Goal: Find contact information: Find contact information

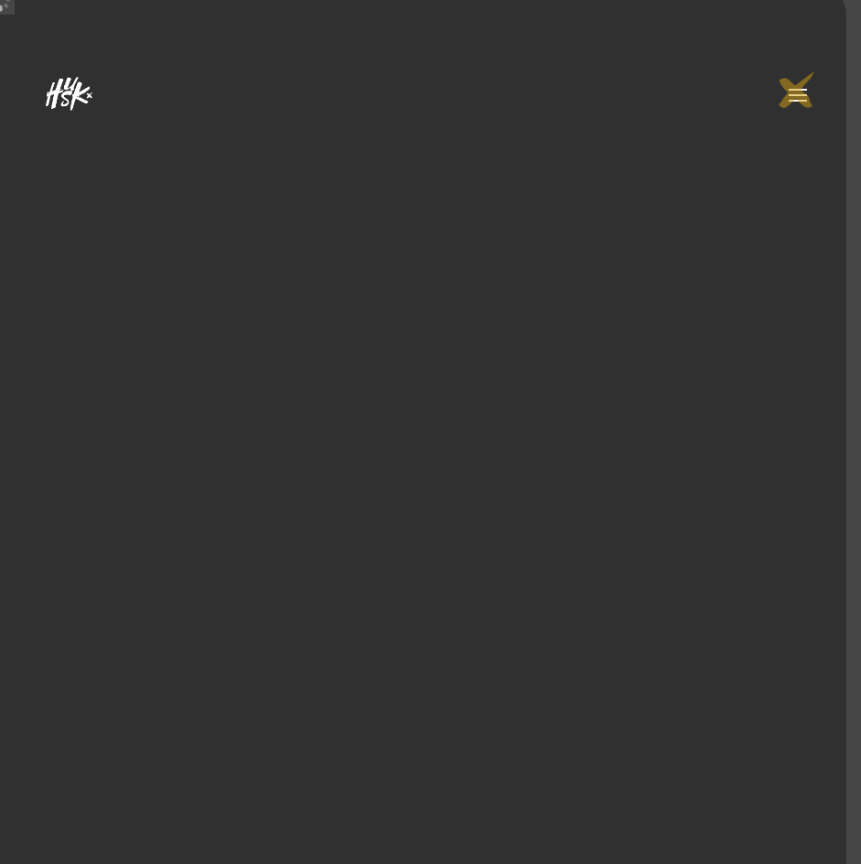
click at [798, 88] on span at bounding box center [797, 94] width 29 height 29
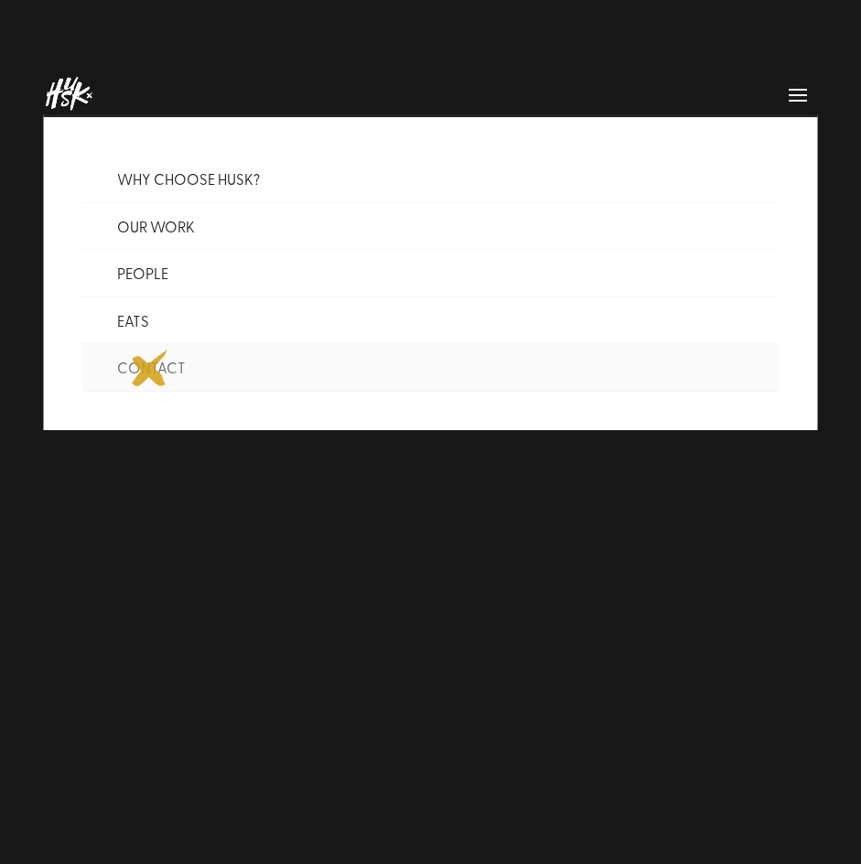
click at [150, 368] on link "CONTACT" at bounding box center [429, 368] width 697 height 48
